Goal: Information Seeking & Learning: Learn about a topic

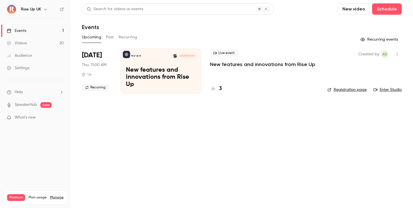
click at [24, 40] on div "Videos" at bounding box center [17, 43] width 20 height 6
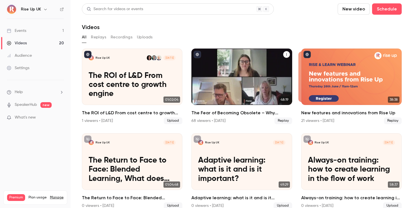
click at [237, 67] on div "The Fear of Becoming Obsolete – Why Learning Cultures are Key to Combatting FOBO" at bounding box center [242, 77] width 101 height 57
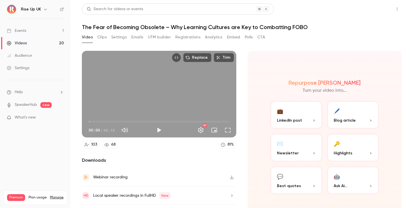
click at [376, 10] on button "Share" at bounding box center [377, 8] width 22 height 11
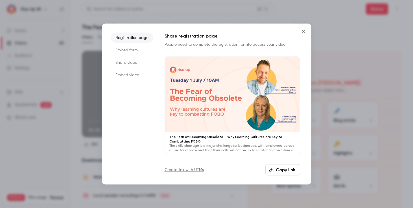
click at [278, 172] on button "Copy link" at bounding box center [283, 169] width 35 height 11
click at [202, 139] on p "The Fear of Becoming Obsolete – Why Learning Cultures are Key to Combatting FOBO" at bounding box center [233, 139] width 126 height 9
click at [112, 12] on div at bounding box center [206, 104] width 413 height 208
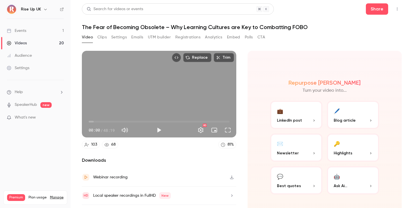
click at [30, 43] on link "Videos 20" at bounding box center [35, 43] width 71 height 12
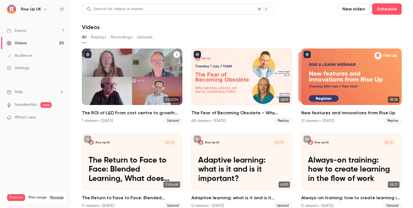
click at [109, 90] on p "The ROI of L&D From cost centre to growth engine" at bounding box center [132, 84] width 87 height 27
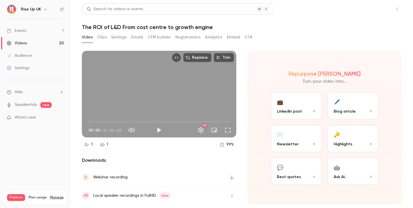
click at [376, 9] on button "Share" at bounding box center [377, 8] width 22 height 11
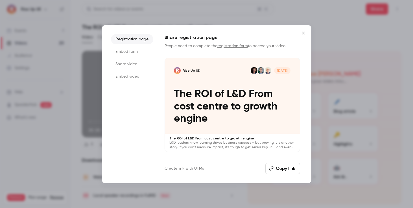
click at [229, 127] on div "Rise Up UK [DATE] The ROI of L&D From cost centre to growth engine" at bounding box center [232, 96] width 135 height 76
click at [241, 123] on p "The ROI of L&D From cost centre to growth engine" at bounding box center [232, 106] width 117 height 37
